Goal: Task Accomplishment & Management: Use online tool/utility

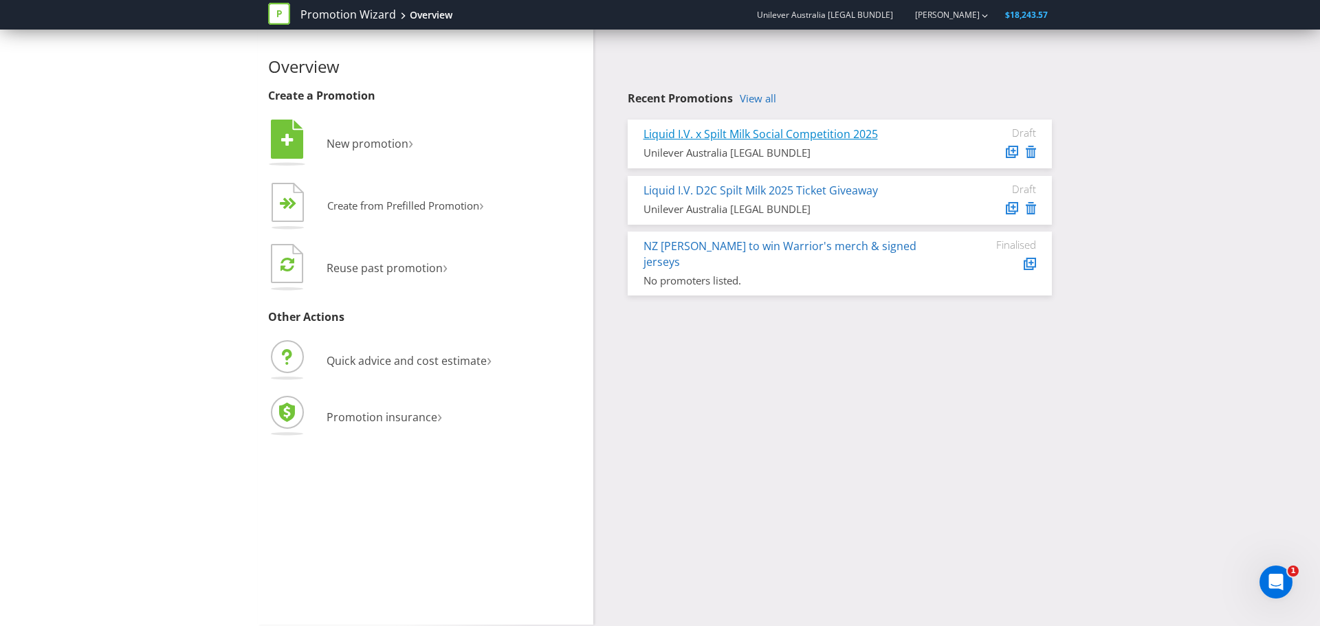
click at [721, 135] on link "Liquid I.V. x Spilt Milk Social Competition 2025" at bounding box center [761, 134] width 234 height 15
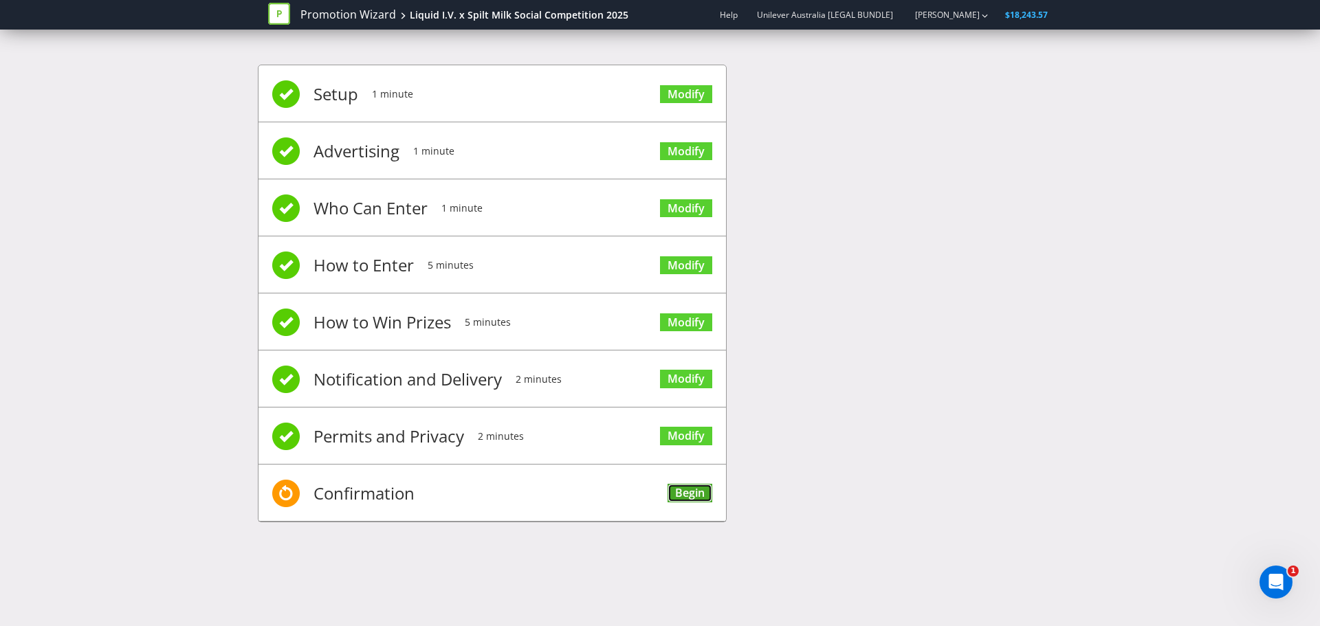
click at [694, 498] on link "Begin" at bounding box center [690, 493] width 45 height 19
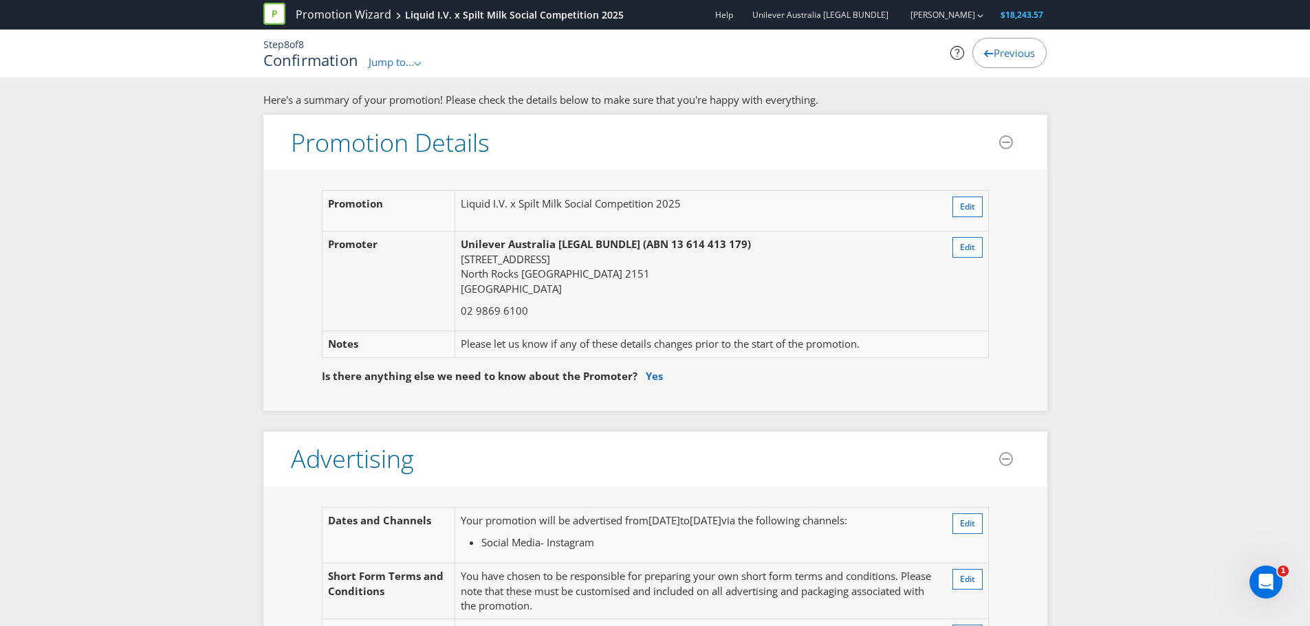
click at [421, 65] on icon ".st0{fill-rule:evenodd;clip-rule:evenodd;}" at bounding box center [417, 64] width 7 height 4
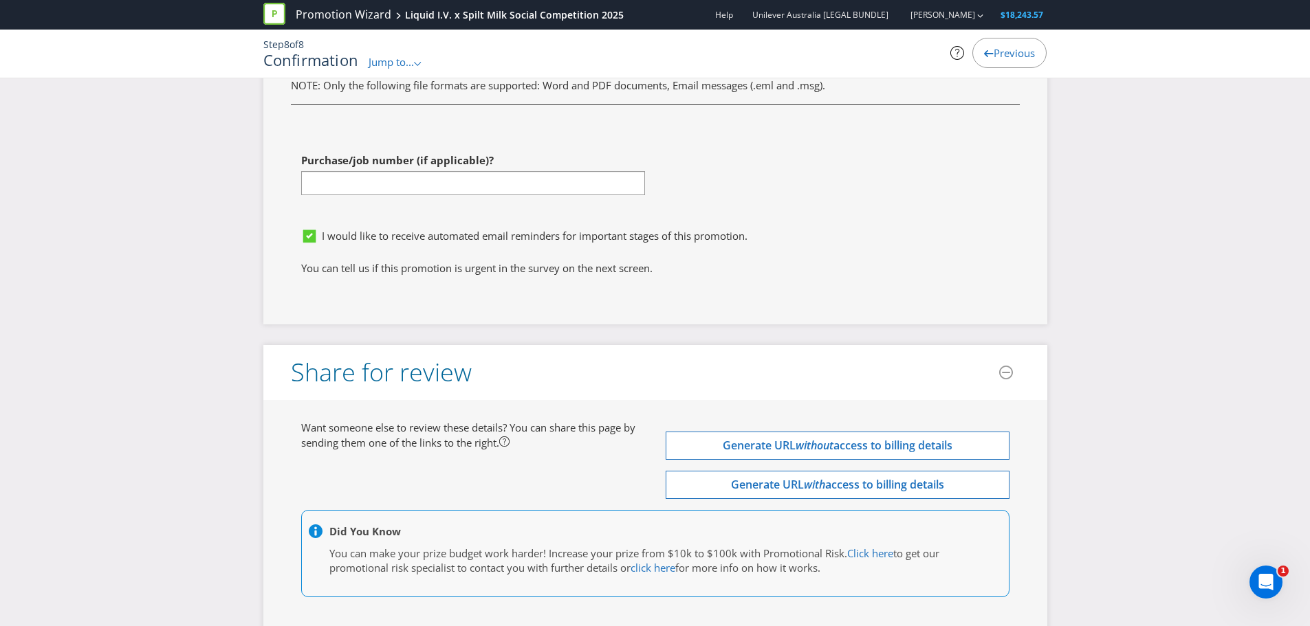
scroll to position [3847, 0]
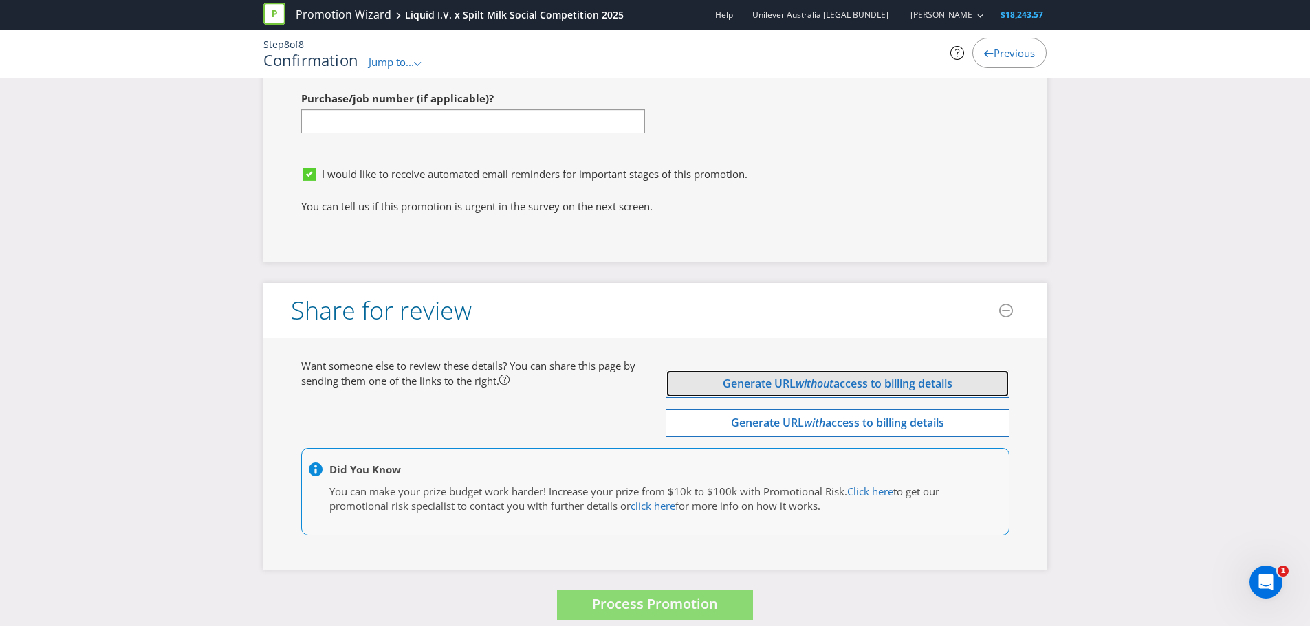
click at [822, 376] on em "without" at bounding box center [814, 383] width 38 height 15
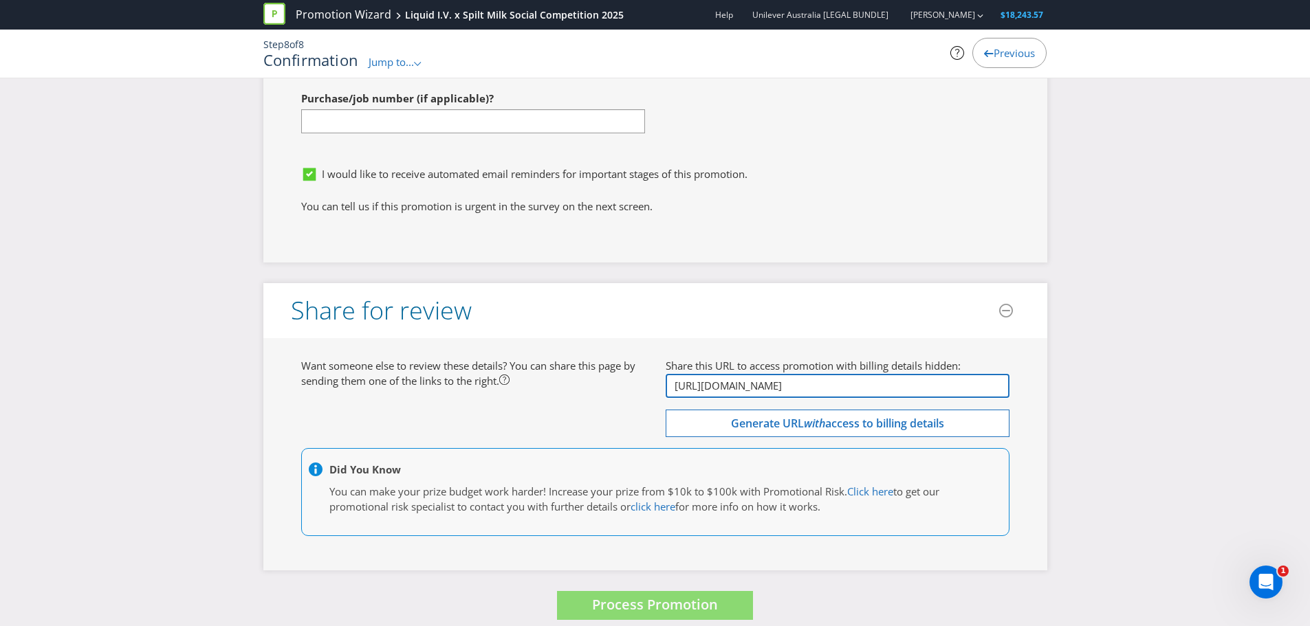
click at [802, 374] on input "[URL][DOMAIN_NAME]" at bounding box center [838, 386] width 344 height 24
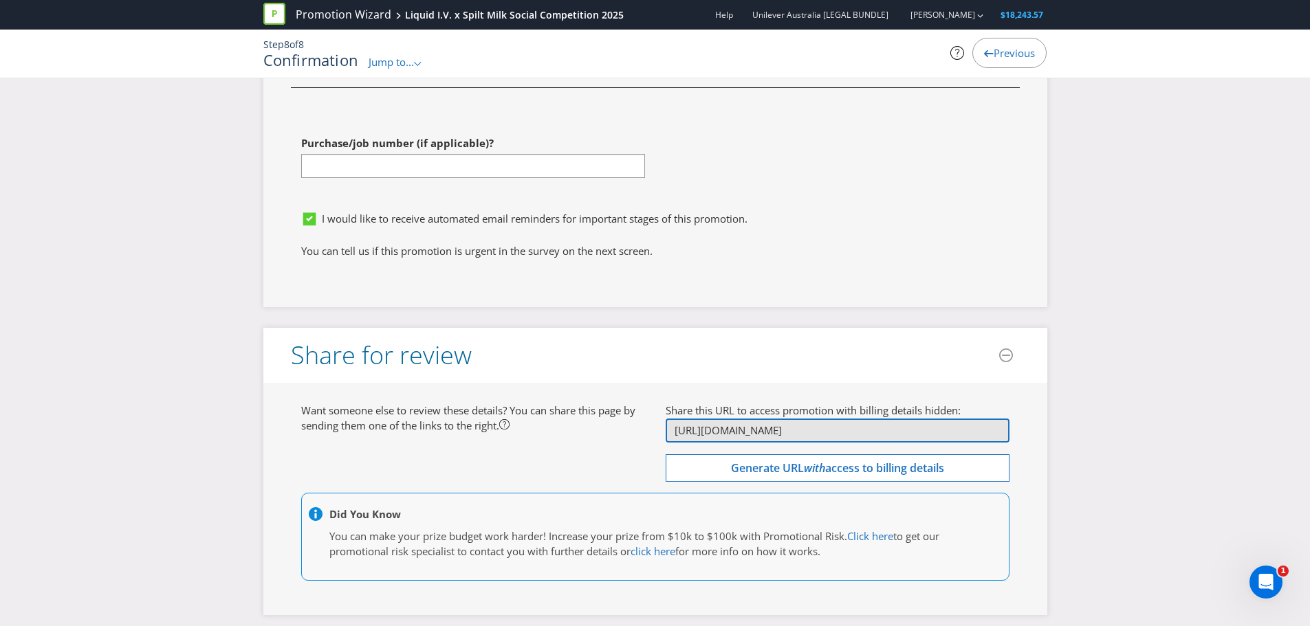
scroll to position [3778, 0]
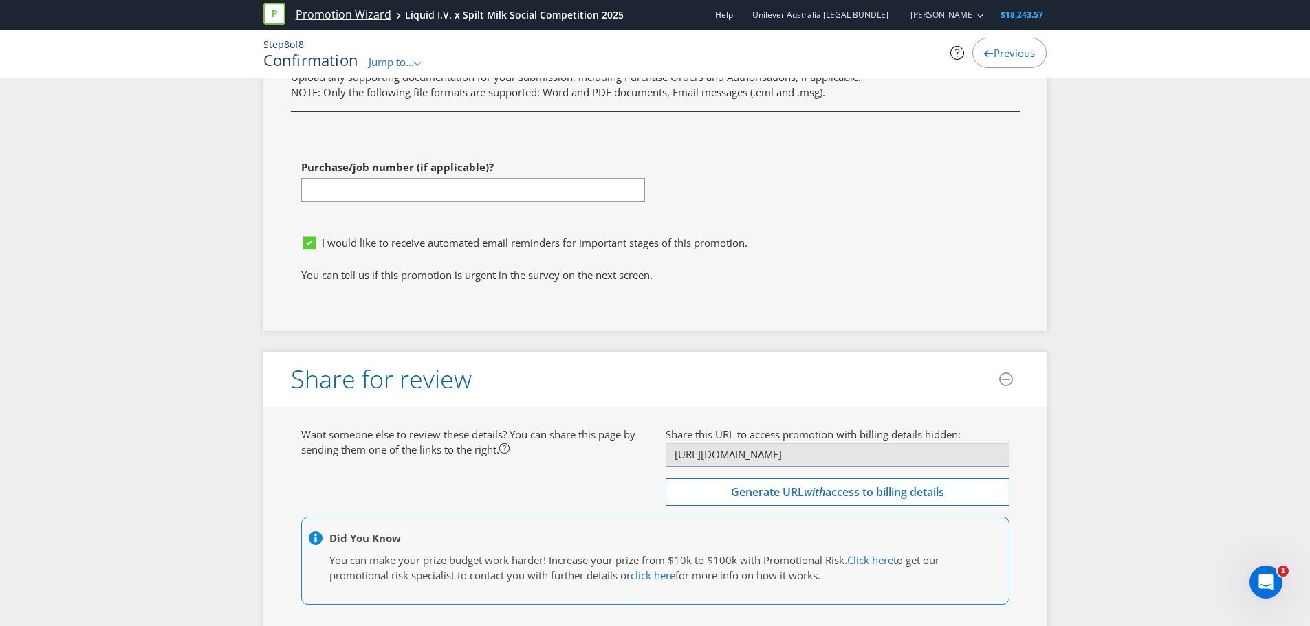
click at [332, 15] on link "Promotion Wizard" at bounding box center [344, 15] width 96 height 16
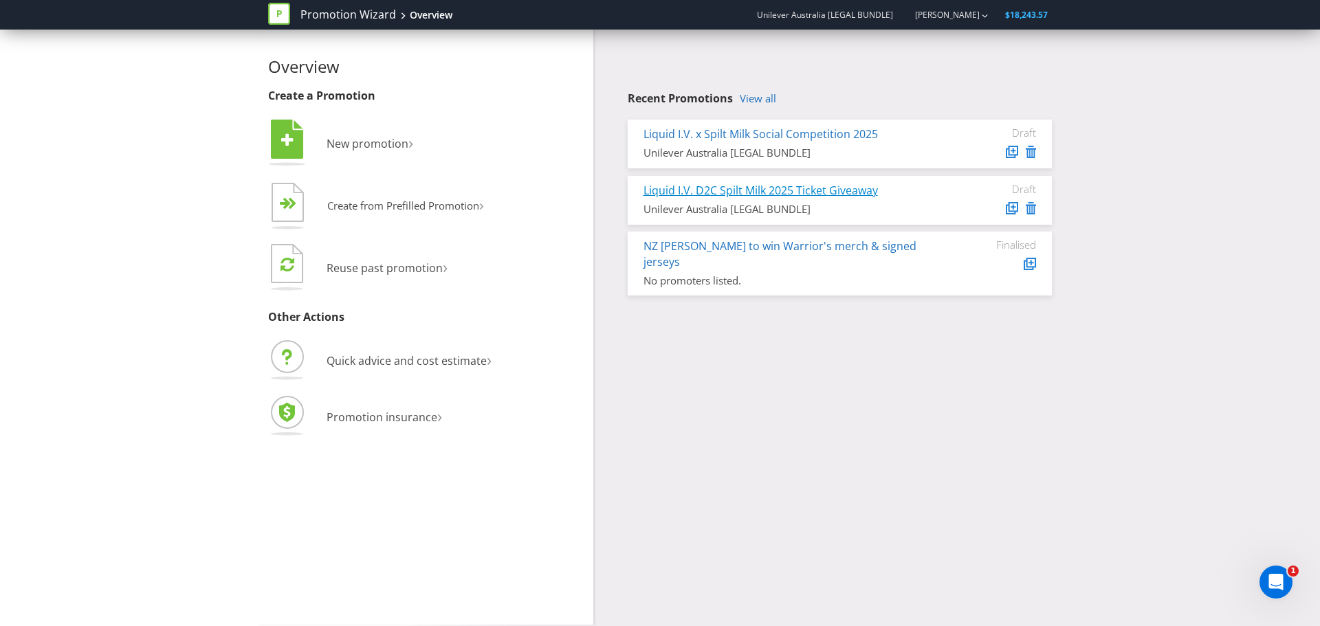
click at [762, 192] on link "Liquid I.V. D2C Spilt Milk 2025 Ticket Giveaway" at bounding box center [761, 190] width 234 height 15
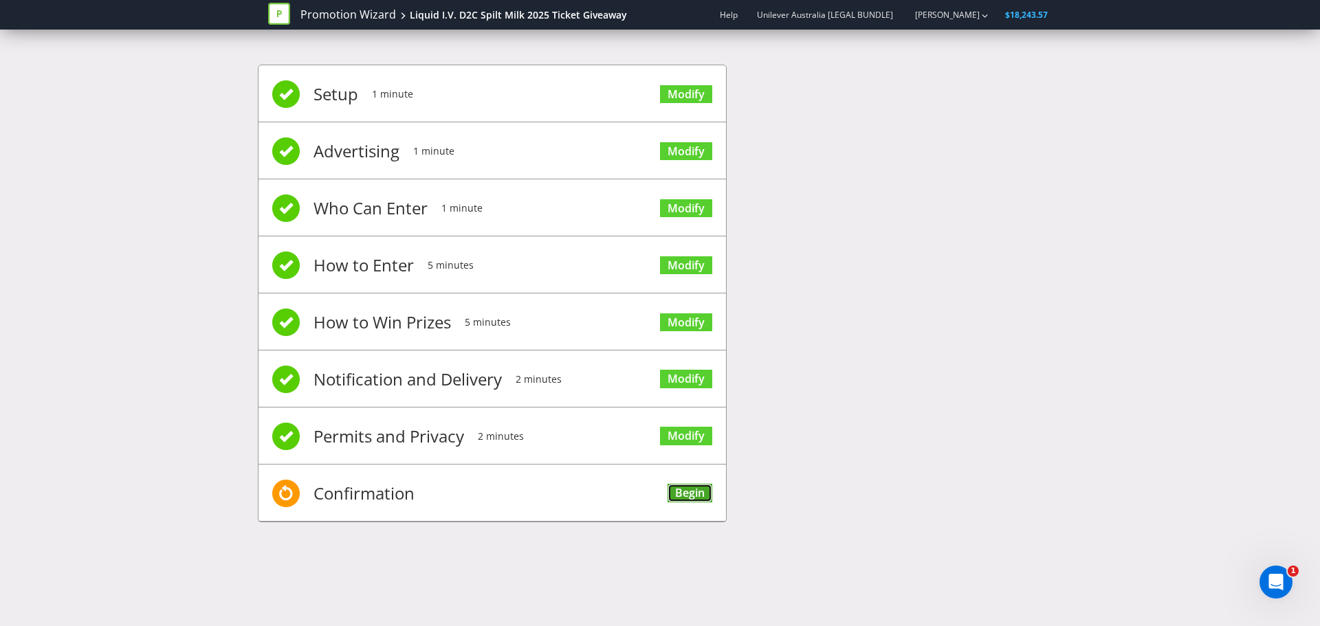
click at [678, 495] on link "Begin" at bounding box center [690, 493] width 45 height 19
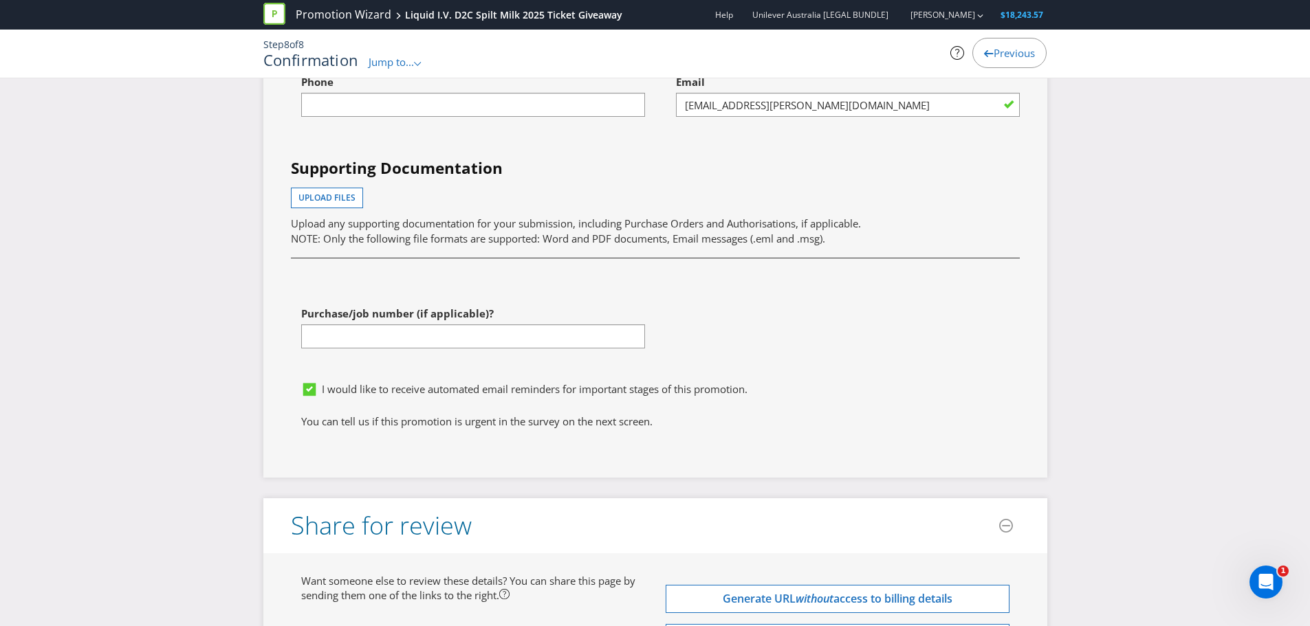
scroll to position [3898, 0]
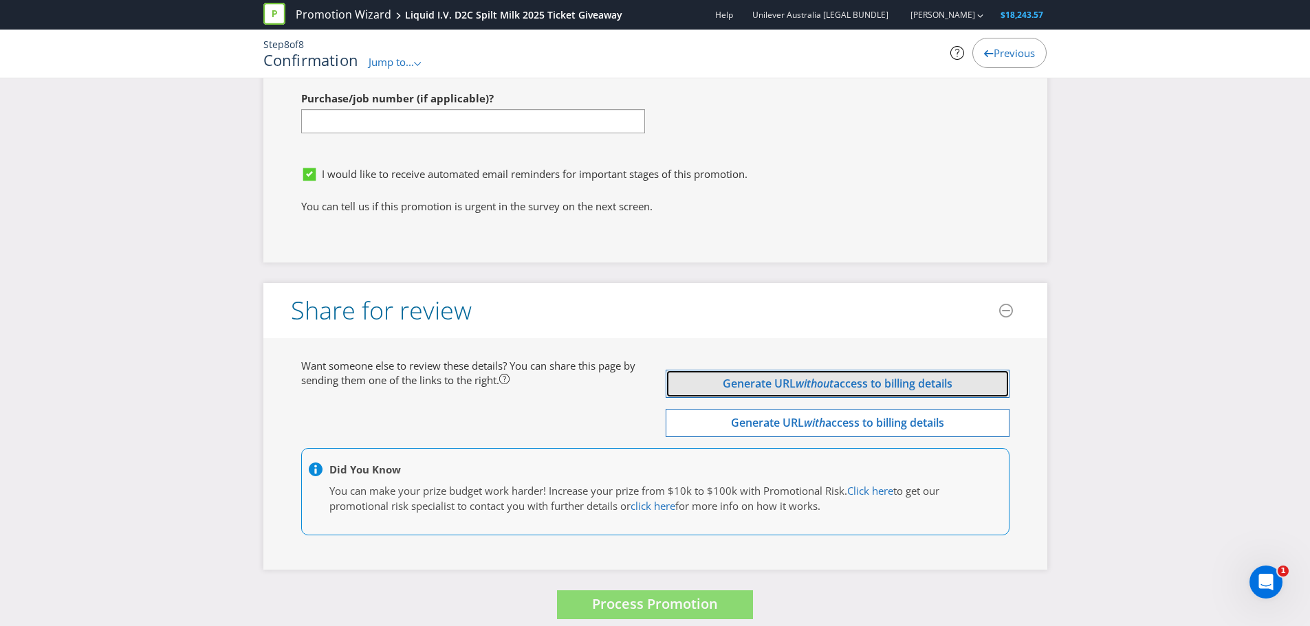
click at [757, 376] on span "Generate URL" at bounding box center [759, 383] width 73 height 15
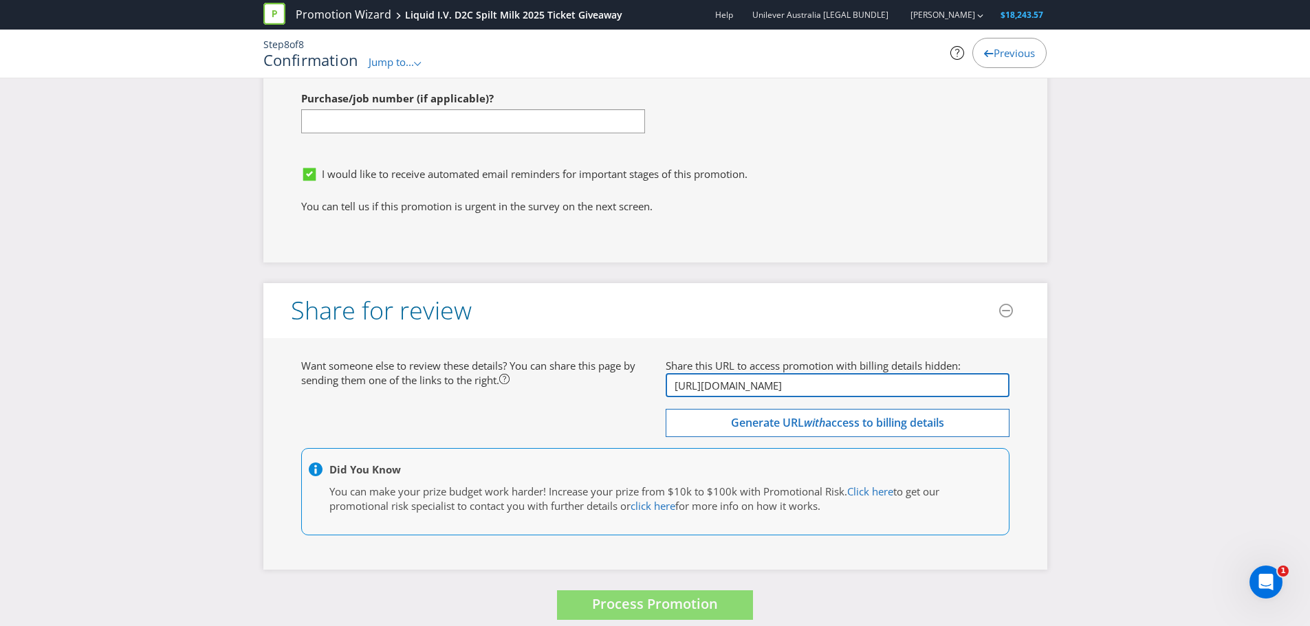
click at [755, 373] on input "[URL][DOMAIN_NAME]" at bounding box center [838, 385] width 344 height 24
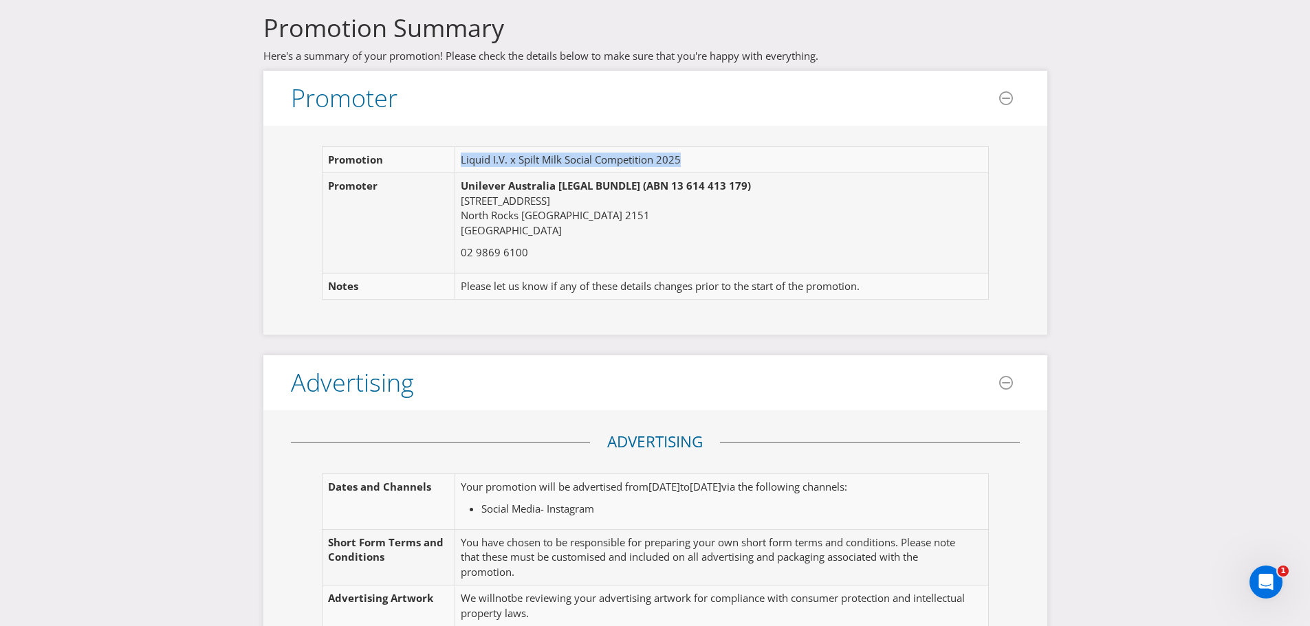
drag, startPoint x: 688, startPoint y: 158, endPoint x: 461, endPoint y: 168, distance: 227.8
click at [461, 168] on td "Liquid I.V. x Spilt Milk Social Competition 2025" at bounding box center [714, 160] width 518 height 26
copy td "Liquid I.V. x Spilt Milk Social Competition 2025"
click at [491, 156] on td "Liquid I.V. D2C Spilt Milk 2025 Ticket Giveaway" at bounding box center [714, 160] width 518 height 26
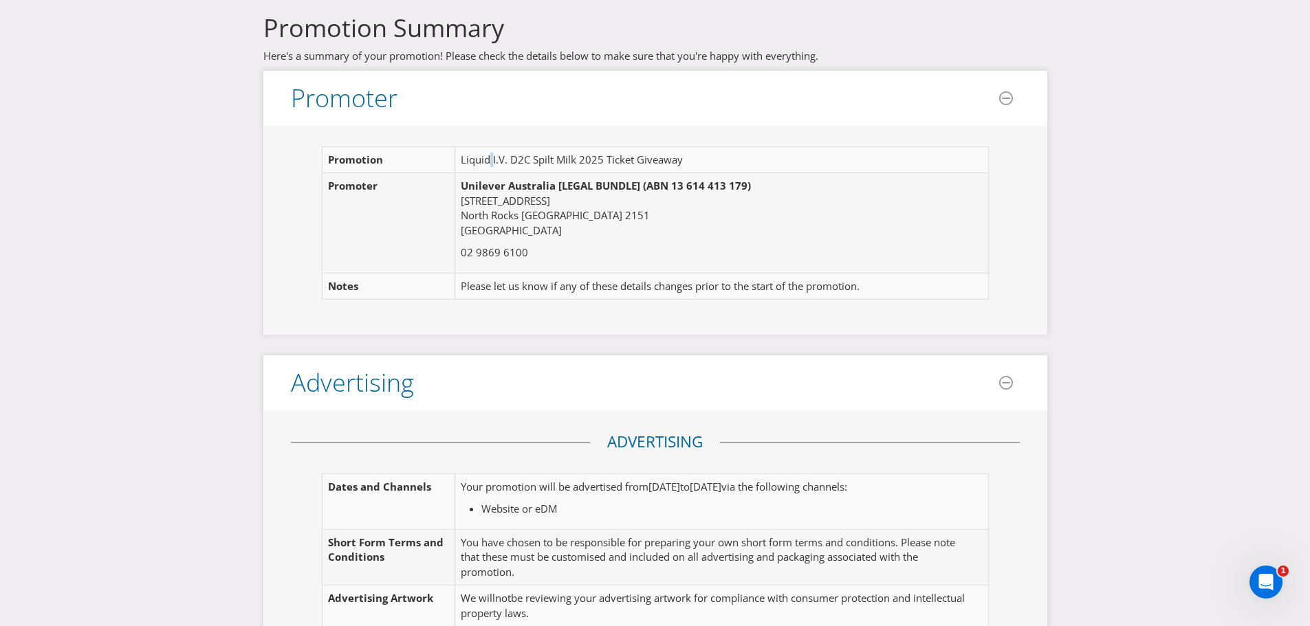
click at [491, 156] on td "Liquid I.V. D2C Spilt Milk 2025 Ticket Giveaway" at bounding box center [714, 160] width 518 height 26
copy td "Liquid I.V. D2C Spilt Milk 2025 Ticket Giveaway"
click at [271, 217] on div "Promotion Liquid I.V. D2C Spilt Milk 2025 Ticket Giveaway Promoter Unilever Aus…" at bounding box center [655, 230] width 784 height 209
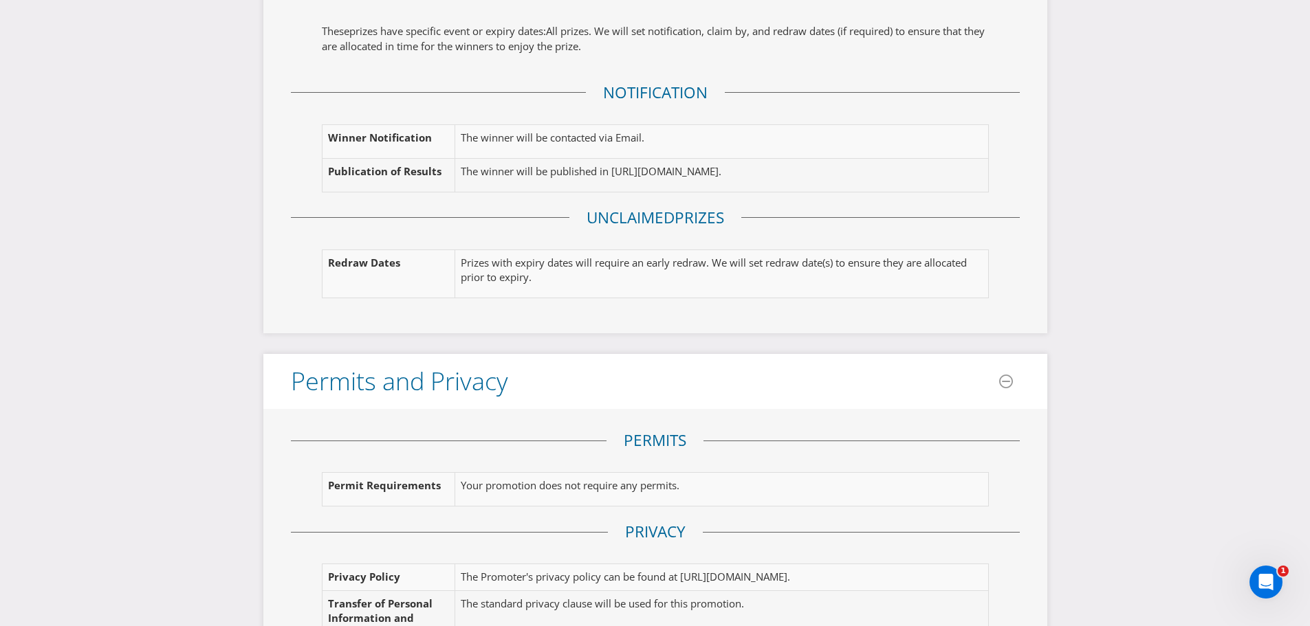
scroll to position [2095, 0]
